Goal: Task Accomplishment & Management: Use online tool/utility

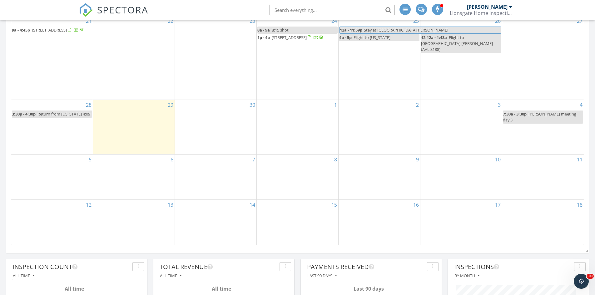
scroll to position [218, 0]
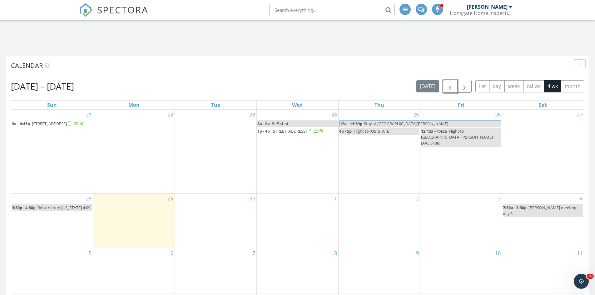
click at [445, 88] on button "button" at bounding box center [450, 86] width 15 height 13
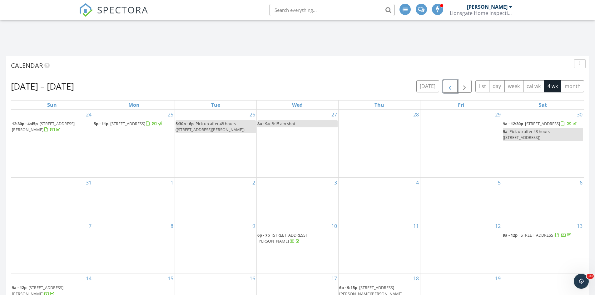
click at [52, 121] on span "[STREET_ADDRESS][PERSON_NAME]" at bounding box center [43, 127] width 63 height 12
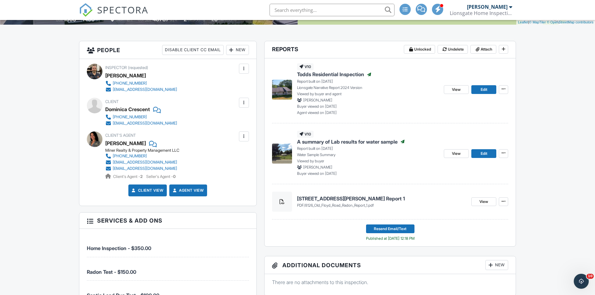
scroll to position [108, 0]
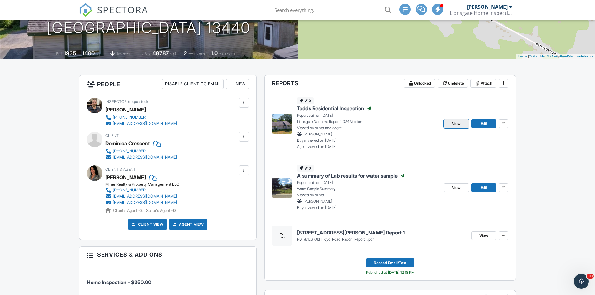
click at [449, 124] on link "View" at bounding box center [456, 123] width 25 height 9
